Goal: Download file/media

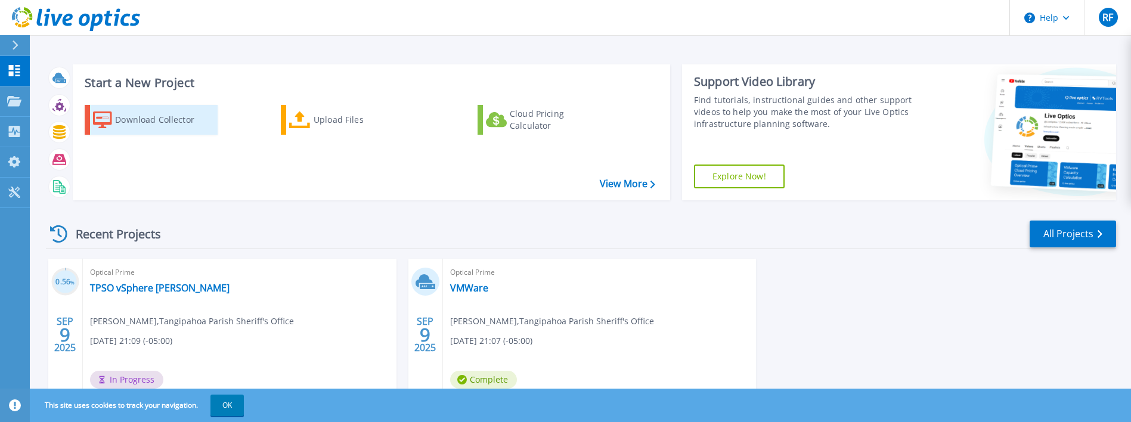
click at [146, 118] on div "Download Collector" at bounding box center [162, 120] width 95 height 24
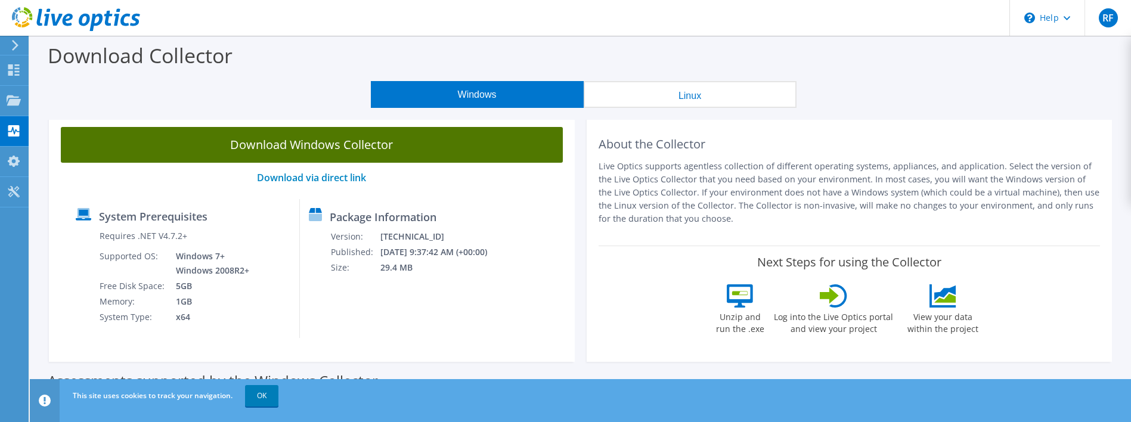
click at [289, 136] on link "Download Windows Collector" at bounding box center [312, 145] width 502 height 36
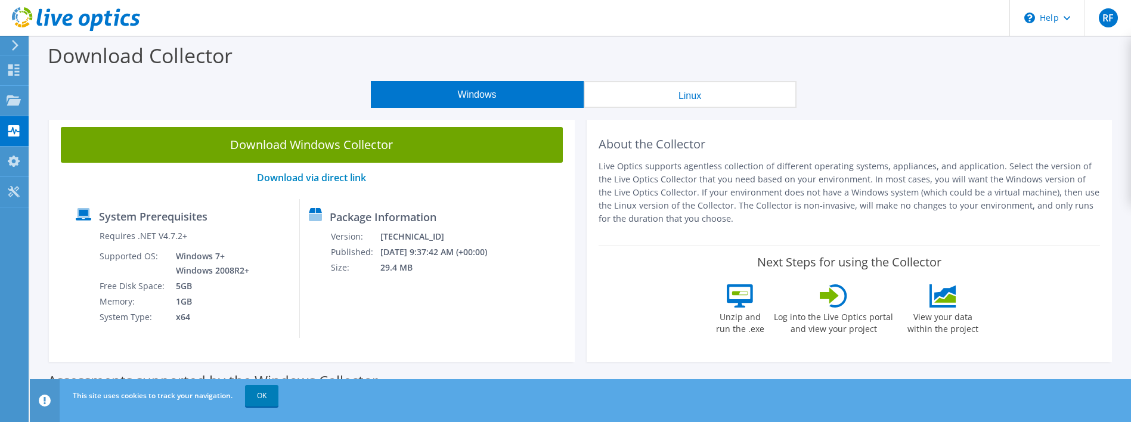
click at [998, 103] on div "Windows Linux" at bounding box center [584, 94] width 1084 height 27
click at [508, 44] on div "Download Collector" at bounding box center [581, 58] width 1090 height 45
